Goal: Task Accomplishment & Management: Manage account settings

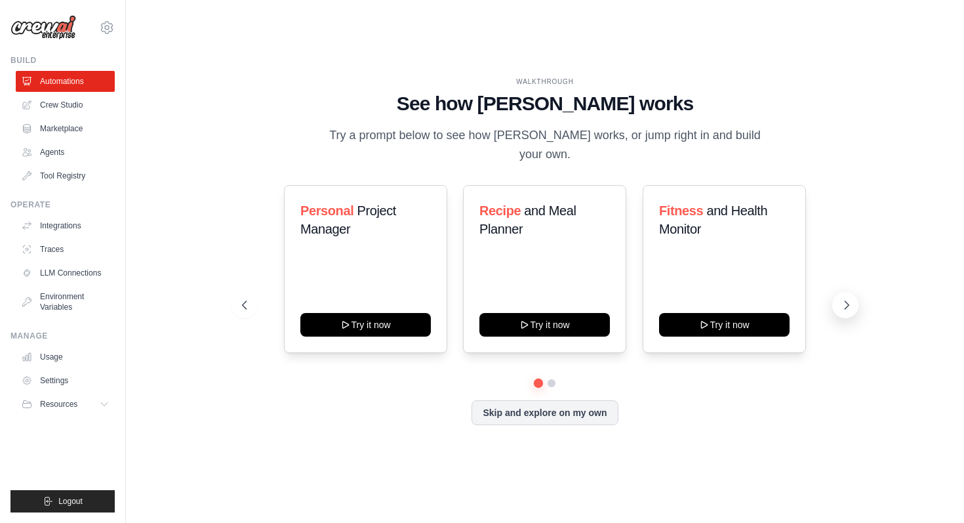
click at [843, 298] on icon at bounding box center [846, 304] width 13 height 13
click at [227, 299] on div "WALKTHROUGH See how [PERSON_NAME] works Try a prompt below to see how [PERSON_N…" at bounding box center [544, 262] width 637 height 370
click at [240, 299] on icon at bounding box center [243, 304] width 13 height 13
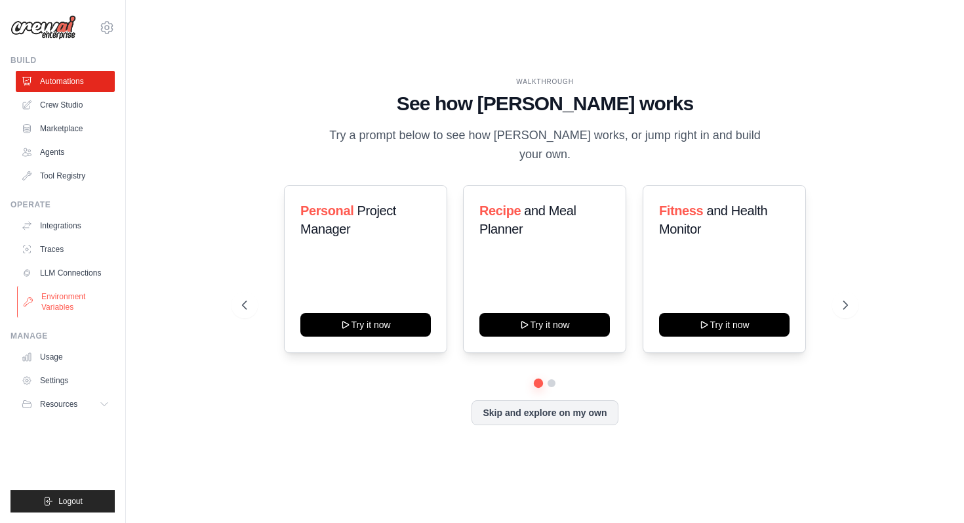
click at [58, 310] on link "Environment Variables" at bounding box center [66, 301] width 99 height 31
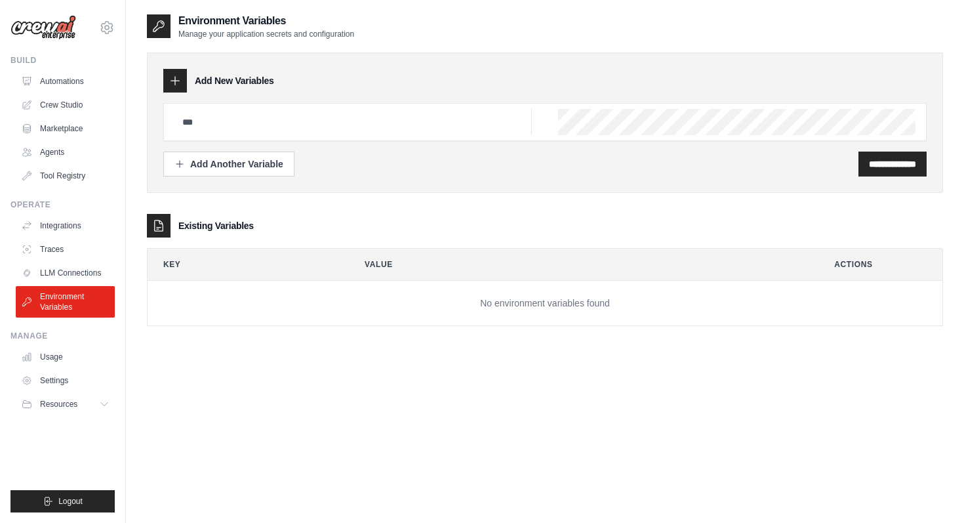
click at [486, 297] on td "No environment variables found" at bounding box center [545, 303] width 795 height 45
click at [178, 81] on icon at bounding box center [175, 80] width 13 height 13
click at [239, 168] on div "Add Another Variable" at bounding box center [228, 163] width 109 height 13
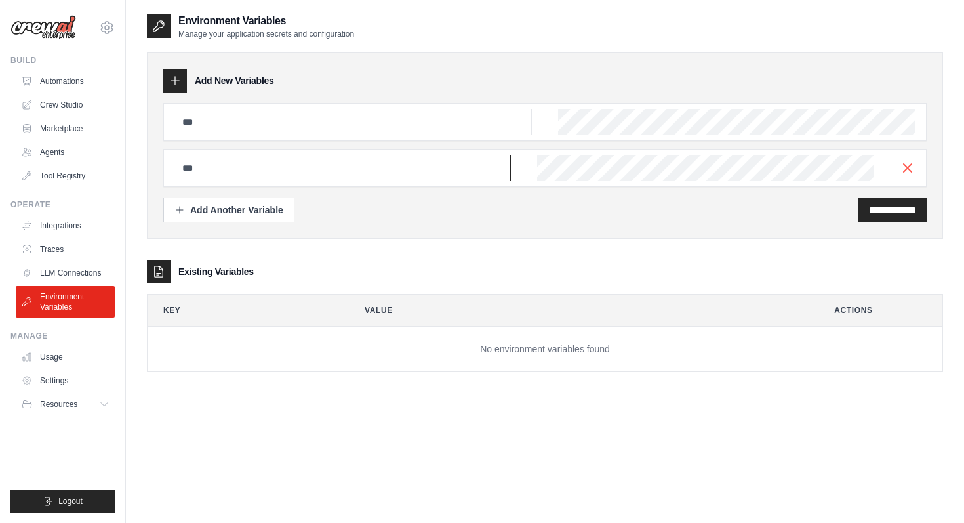
click at [242, 168] on input "text" at bounding box center [342, 168] width 336 height 26
click at [307, 117] on input "text" at bounding box center [352, 122] width 357 height 26
